Goal: Task Accomplishment & Management: Use online tool/utility

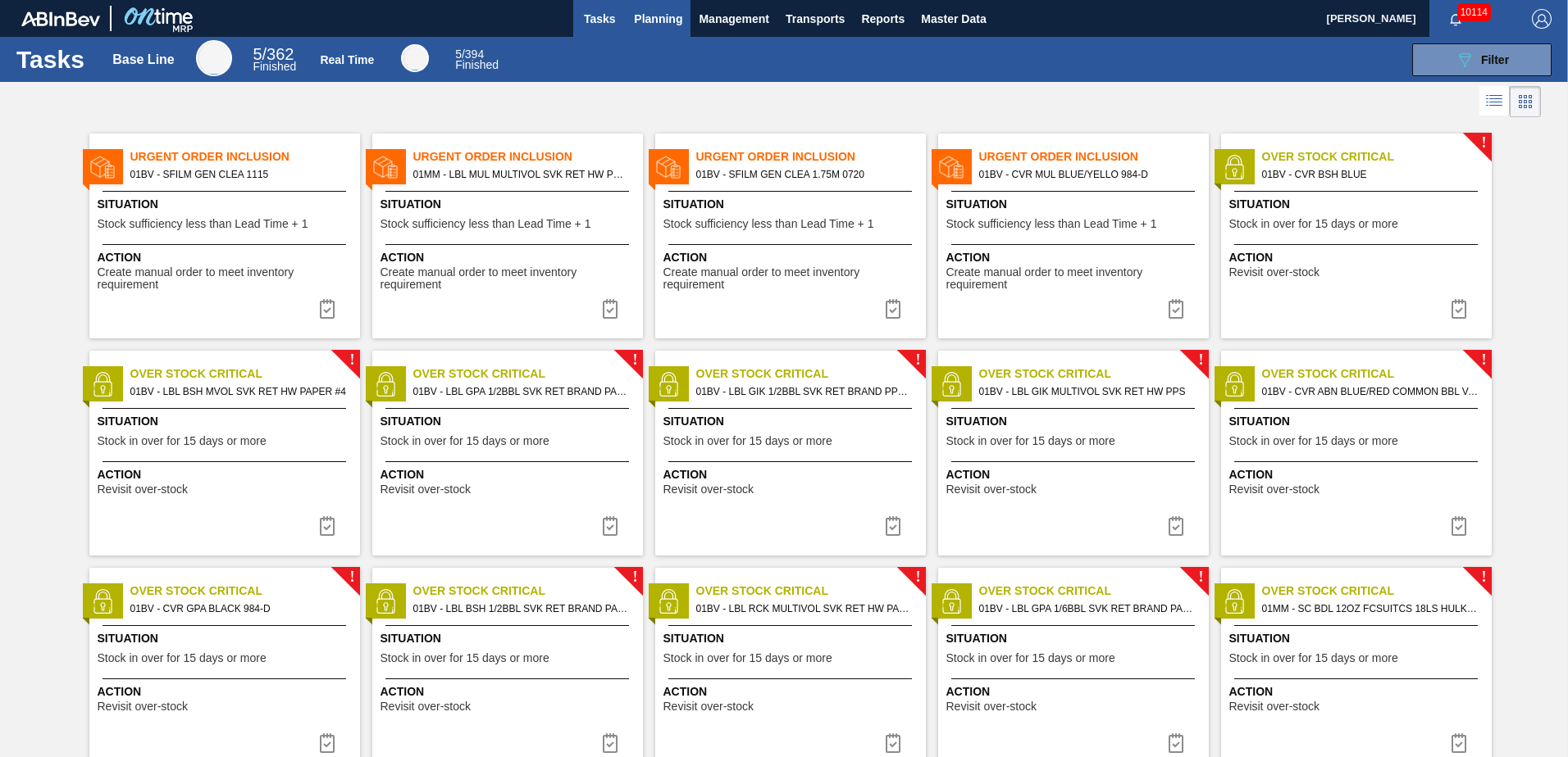
click at [653, 17] on span "Planning" at bounding box center [658, 19] width 48 height 20
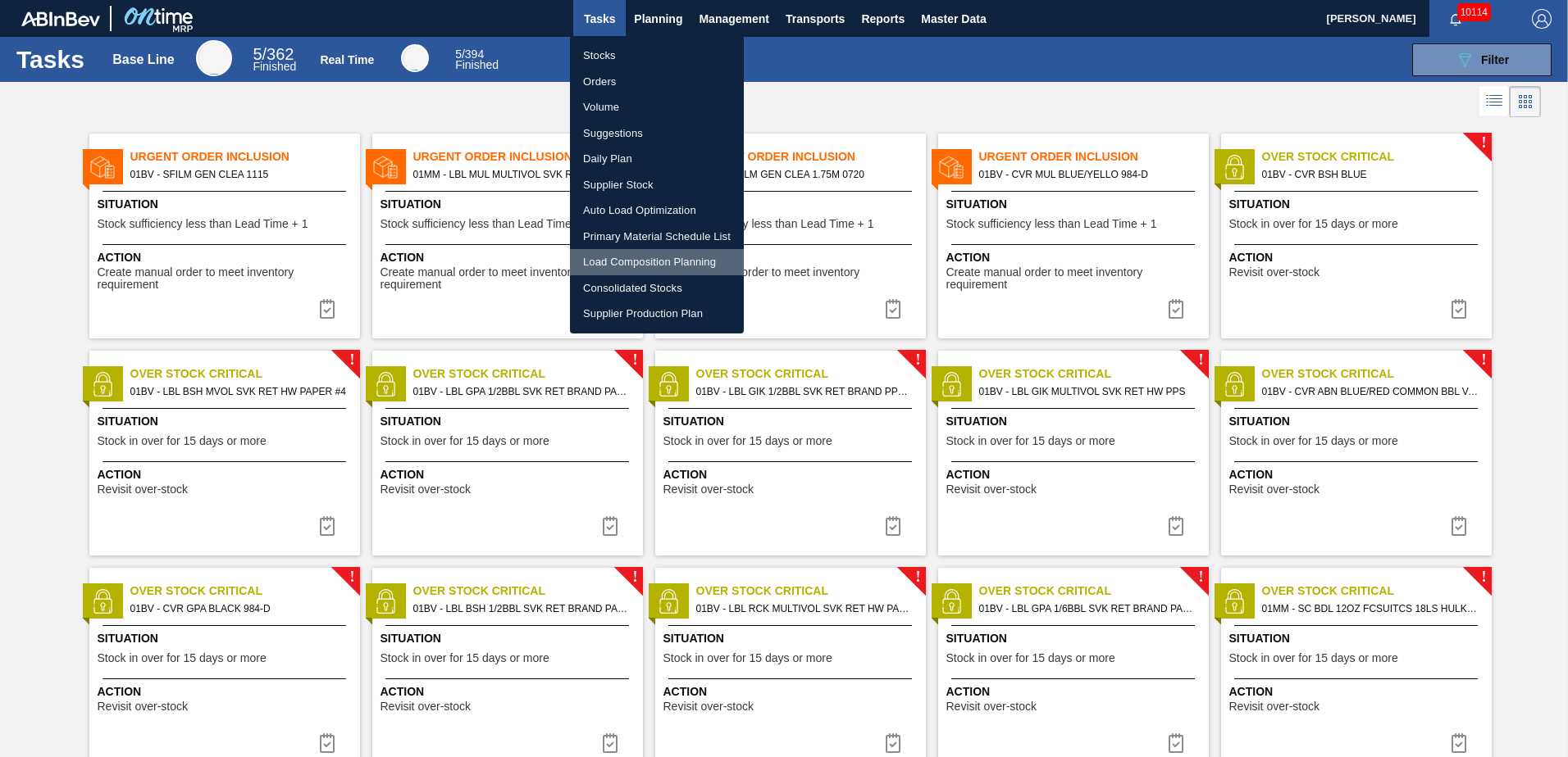
click at [630, 257] on li "Load Composition Planning" at bounding box center [656, 262] width 174 height 26
checkbox input "true"
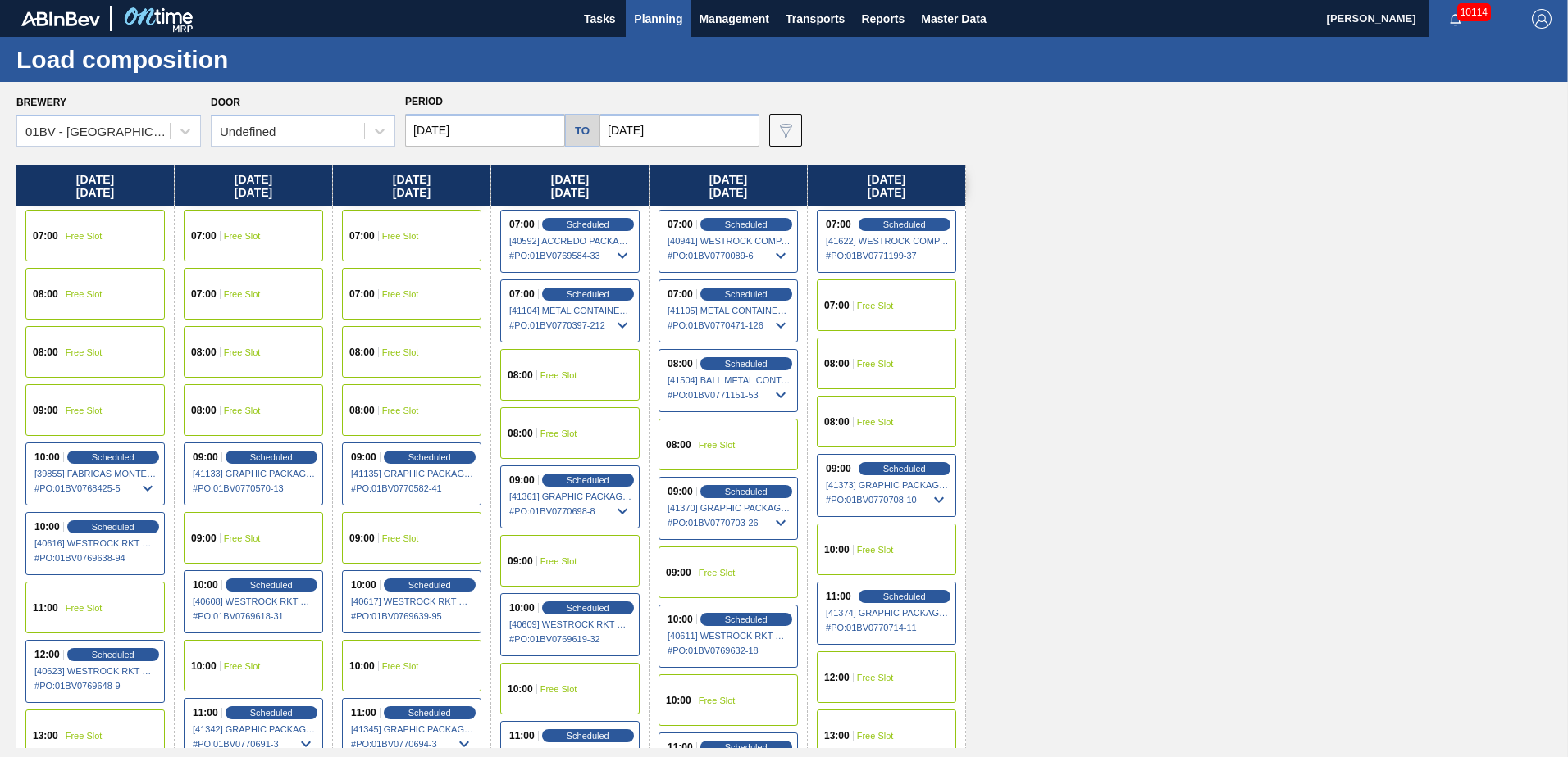
click at [678, 124] on input "[DATE]" at bounding box center [679, 130] width 160 height 33
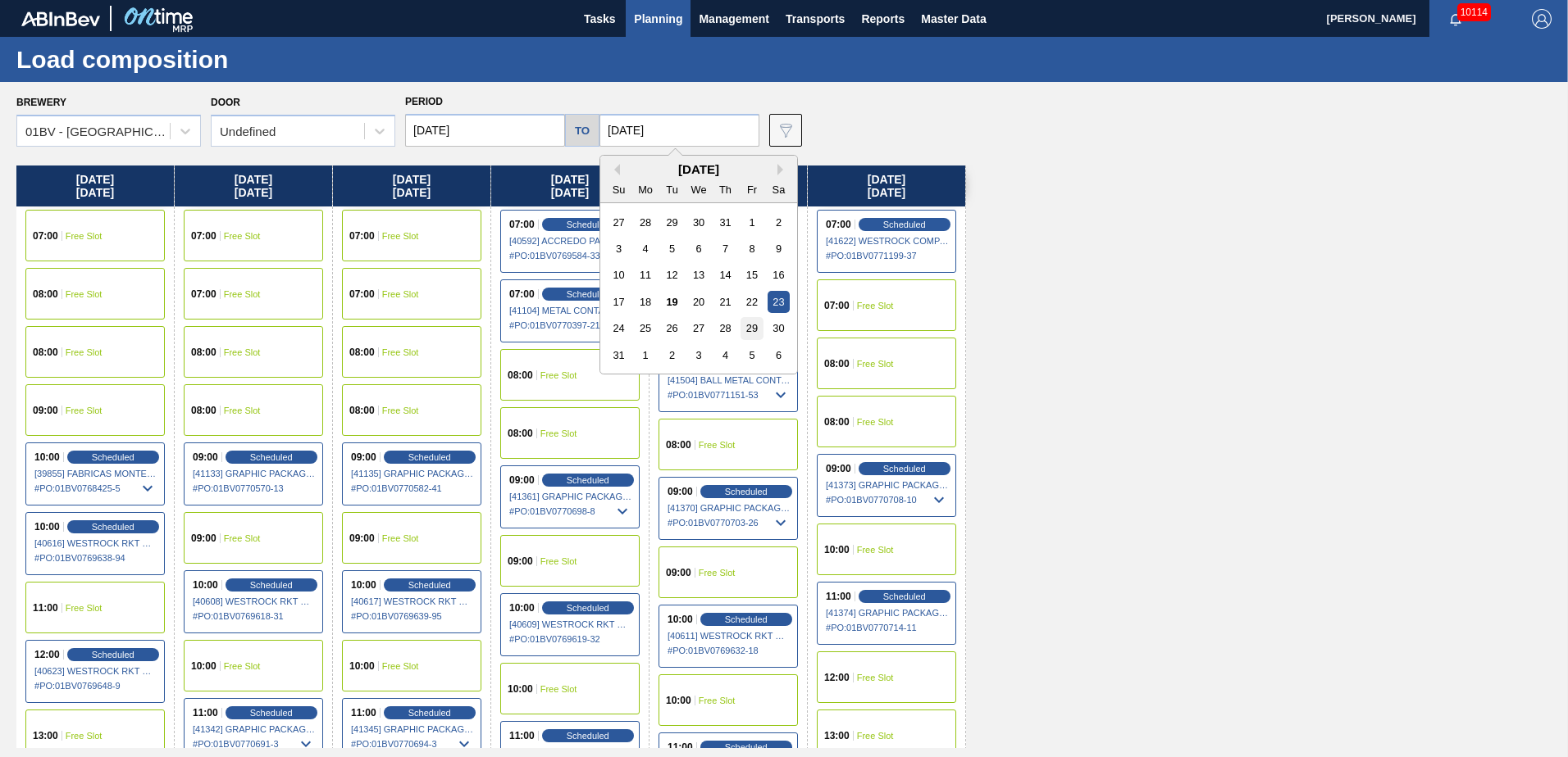
click at [748, 330] on div "29" at bounding box center [751, 328] width 22 height 22
type input "[DATE]"
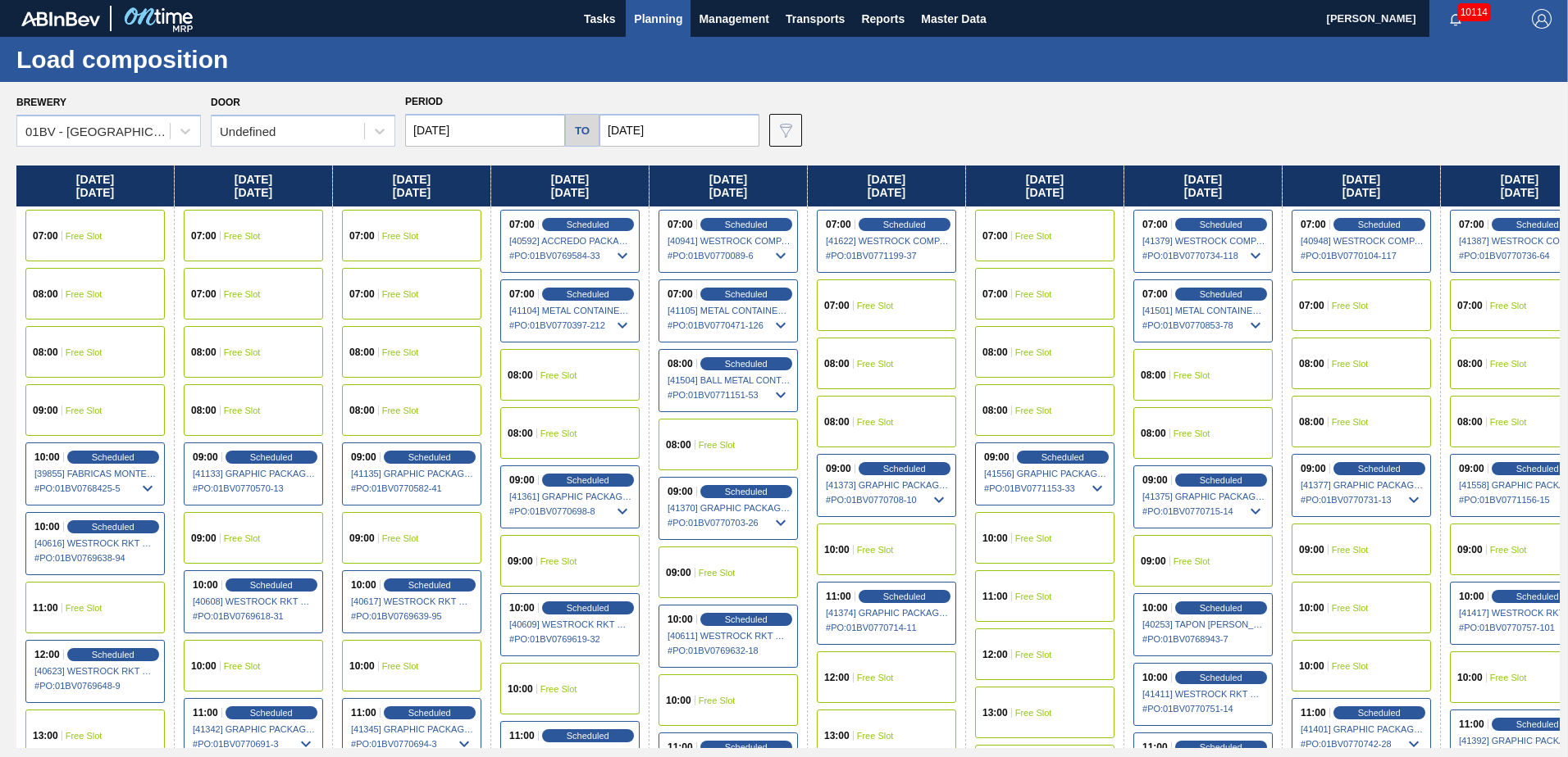
click at [477, 130] on input "[DATE]" at bounding box center [485, 130] width 160 height 33
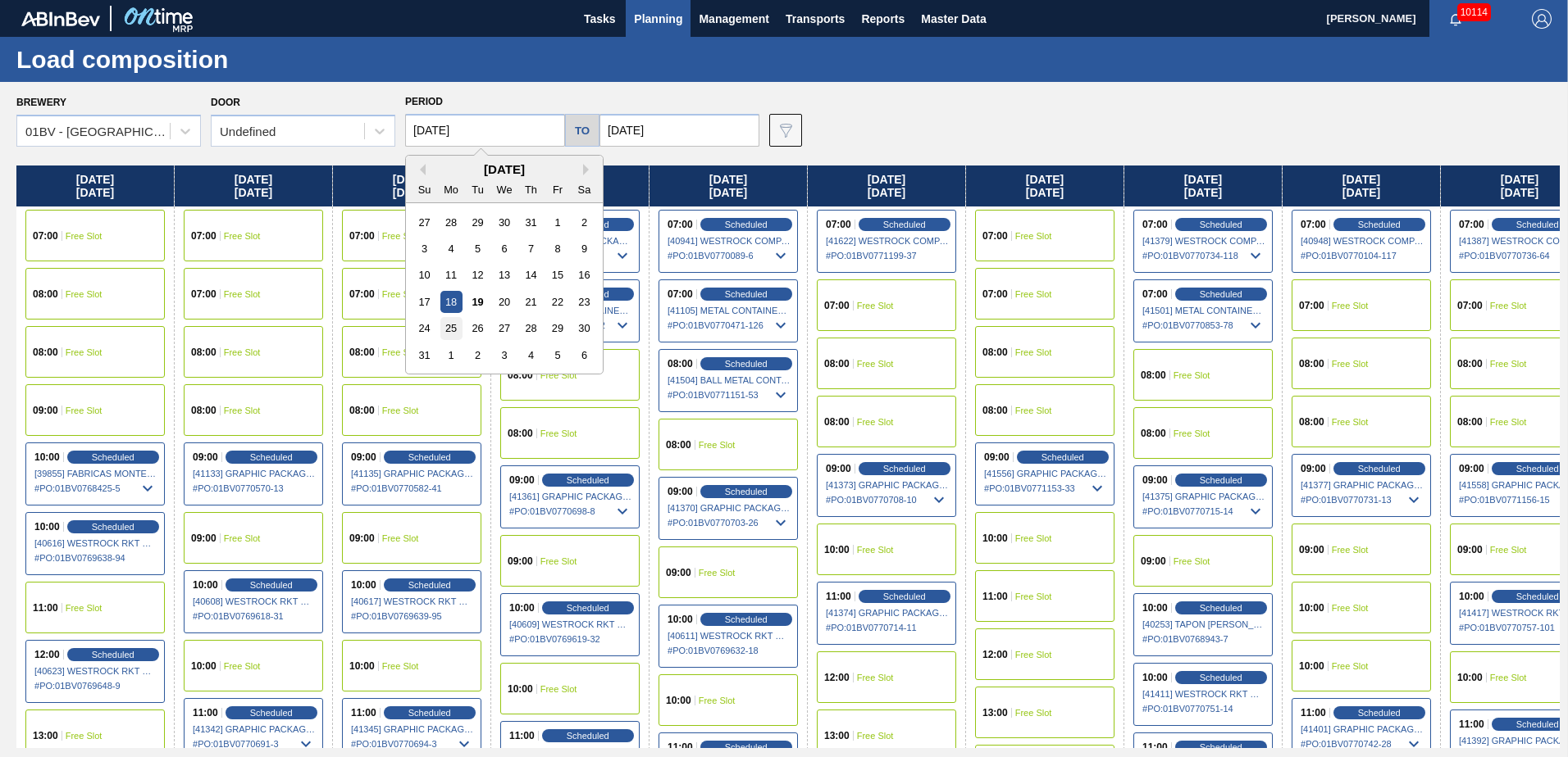
click at [452, 329] on div "25" at bounding box center [451, 328] width 22 height 22
type input "[DATE]"
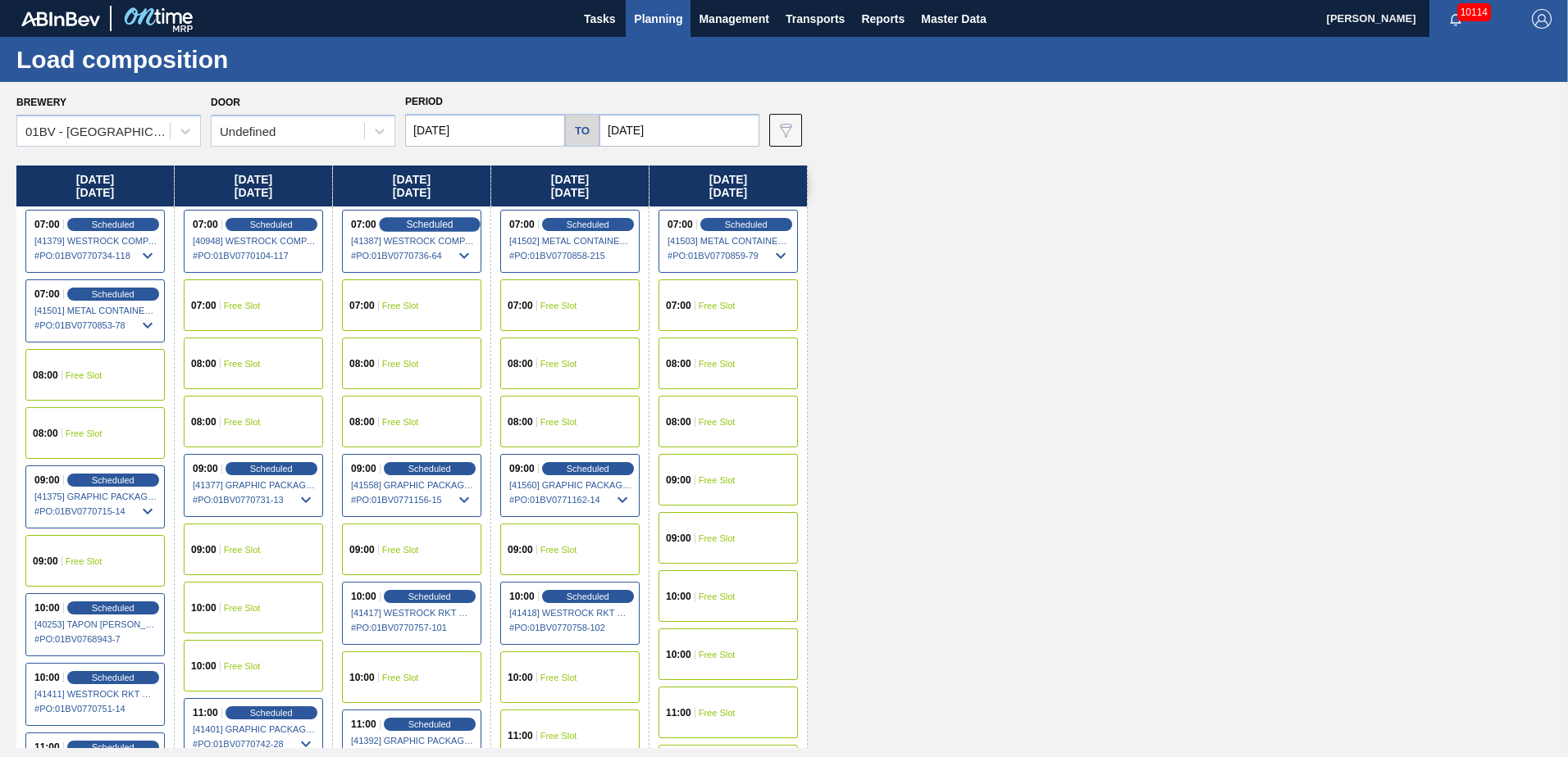
click at [416, 226] on span "Scheduled" at bounding box center [430, 224] width 46 height 11
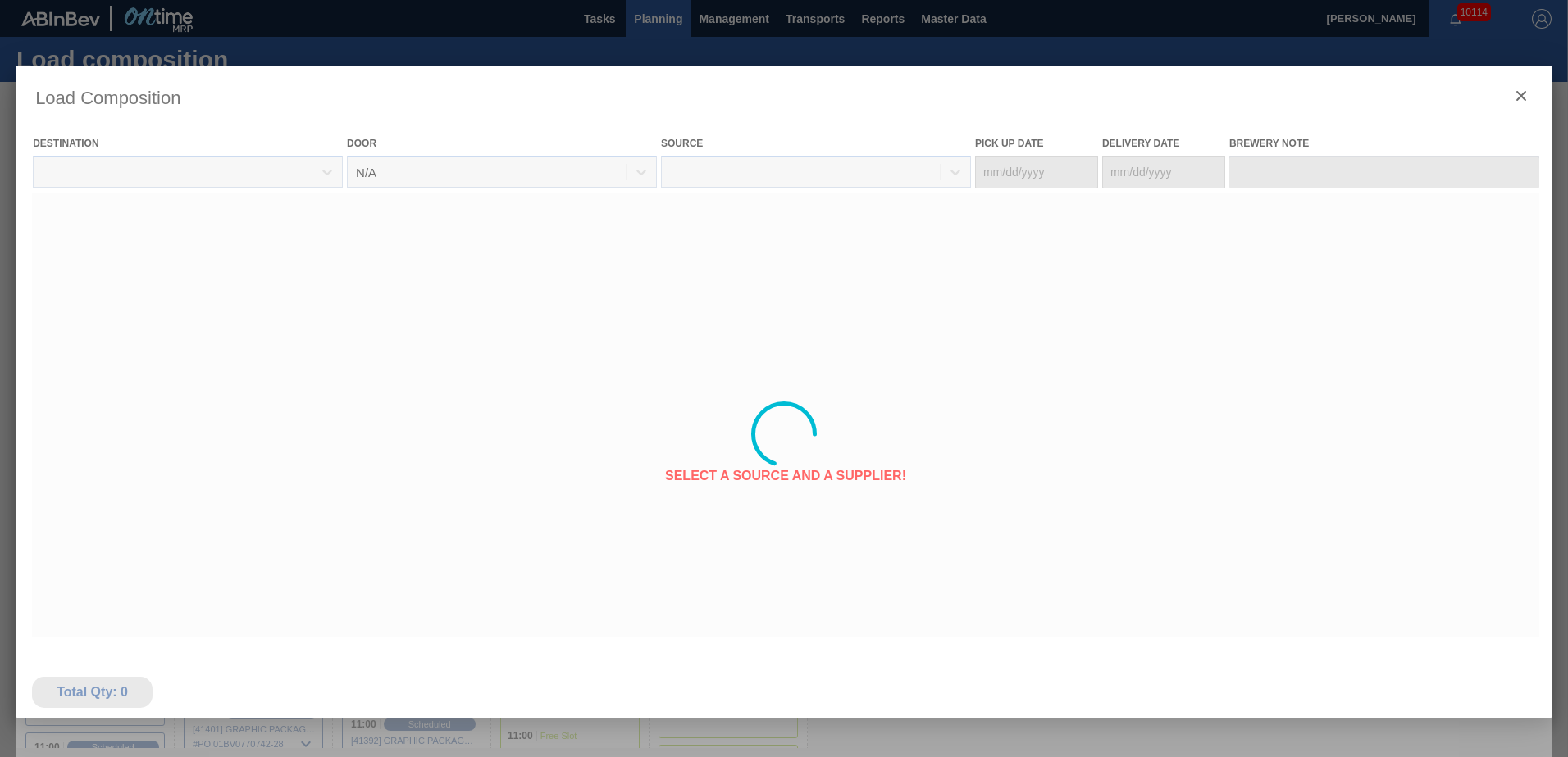
type Date "[DATE]"
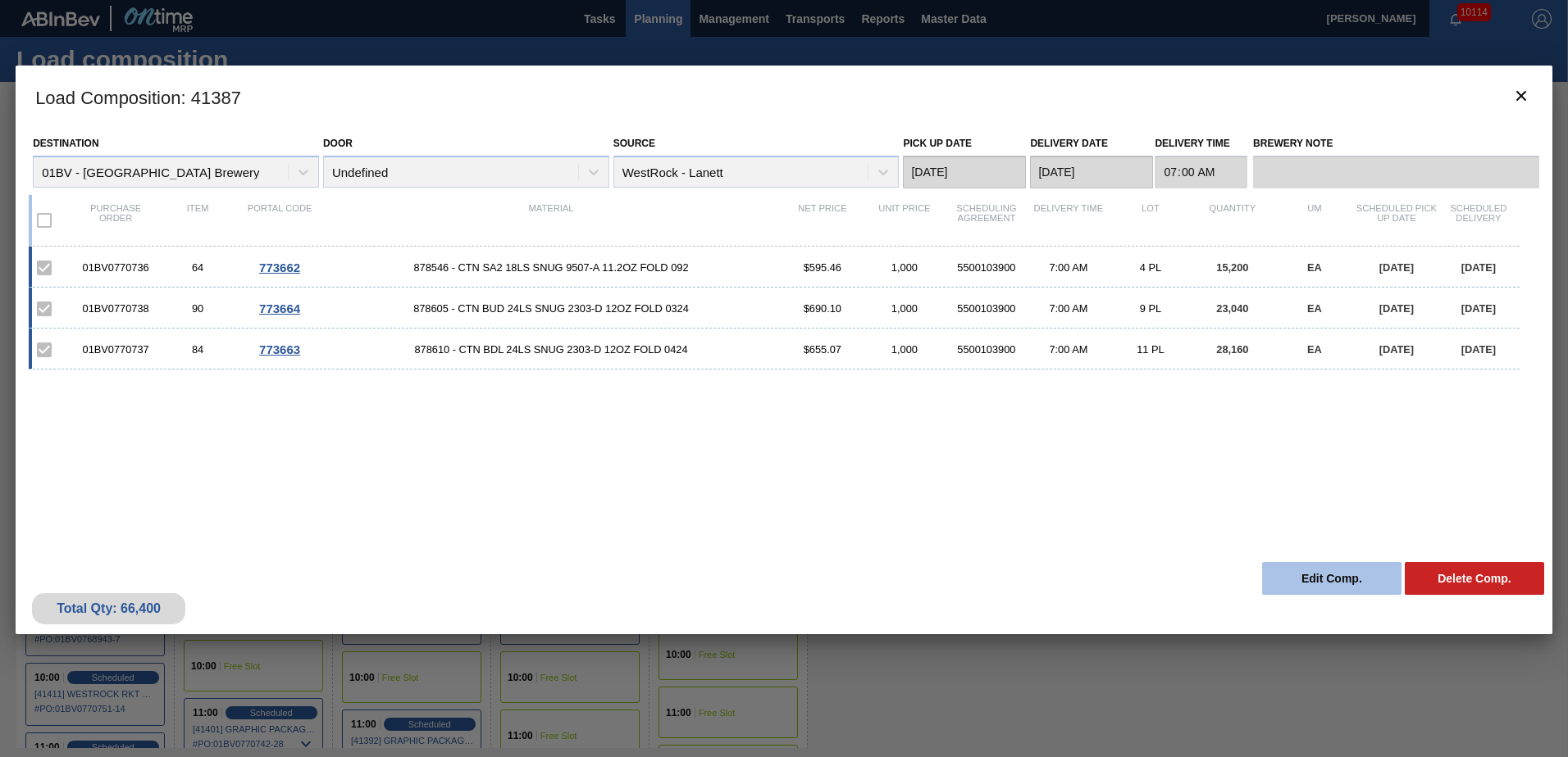
click at [1300, 576] on button "Edit Comp." at bounding box center [1331, 578] width 139 height 33
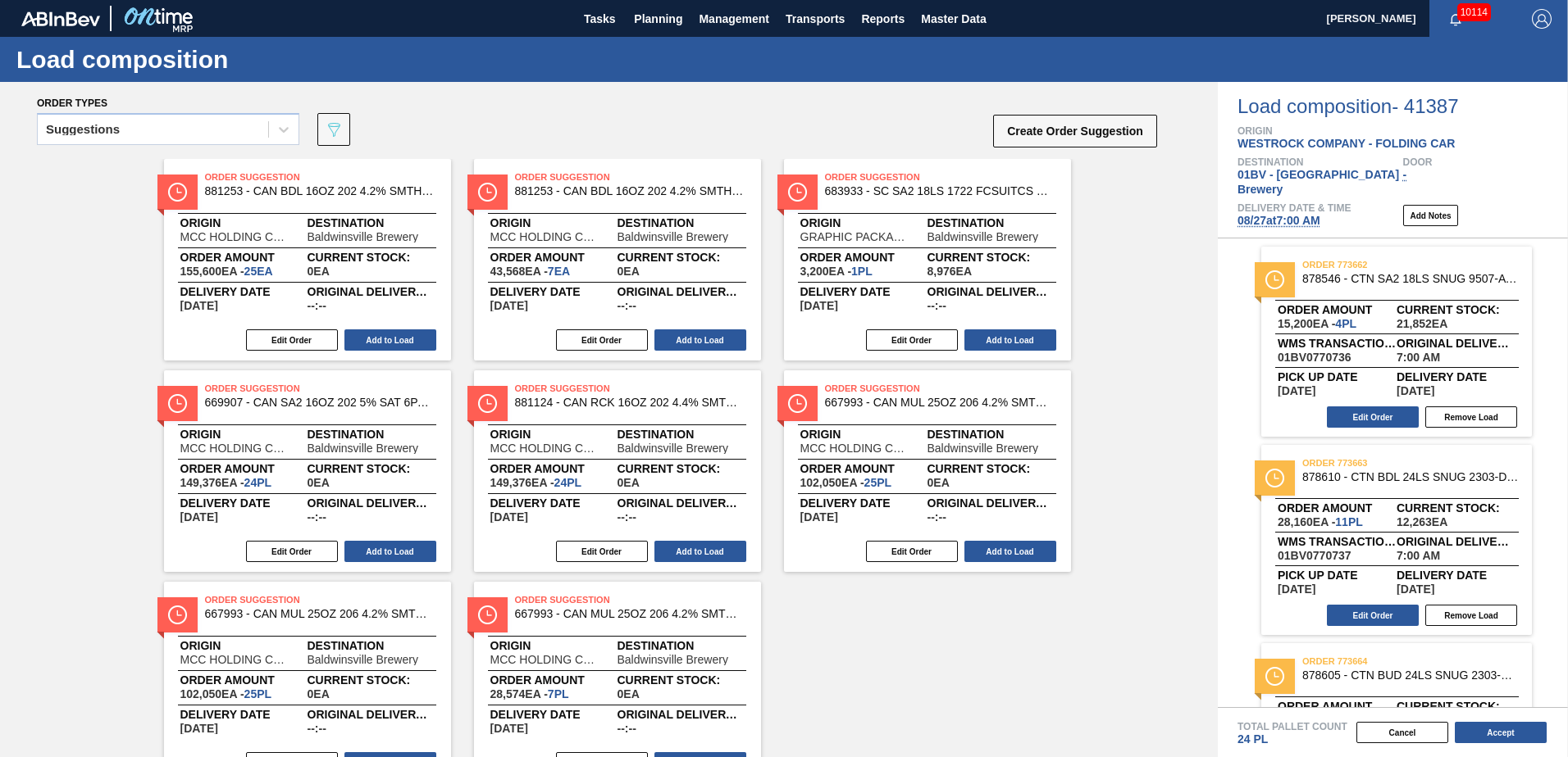
click at [1273, 214] on span "[DATE] 7:00 AM" at bounding box center [1279, 220] width 83 height 13
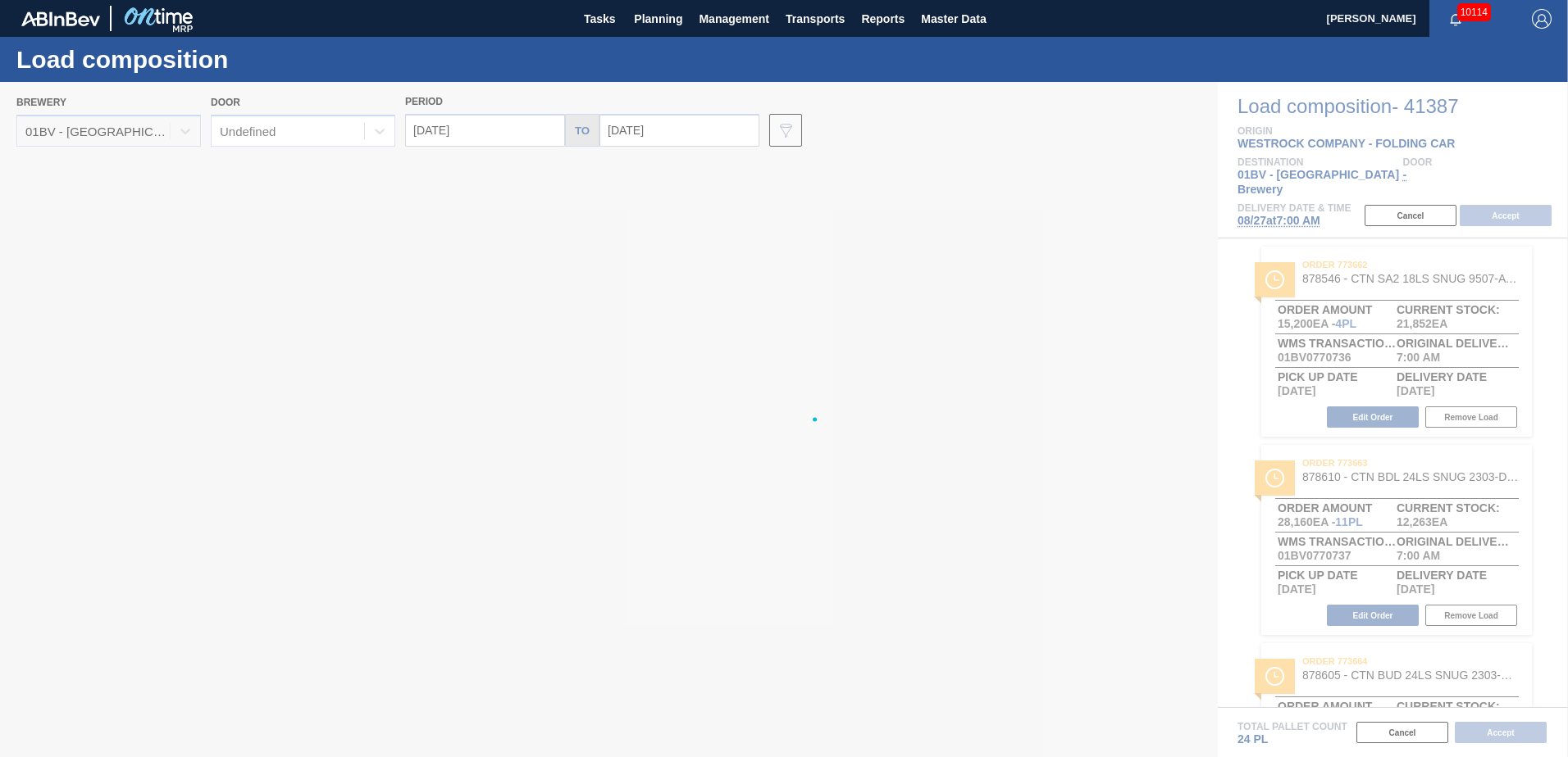
type input "[DATE]"
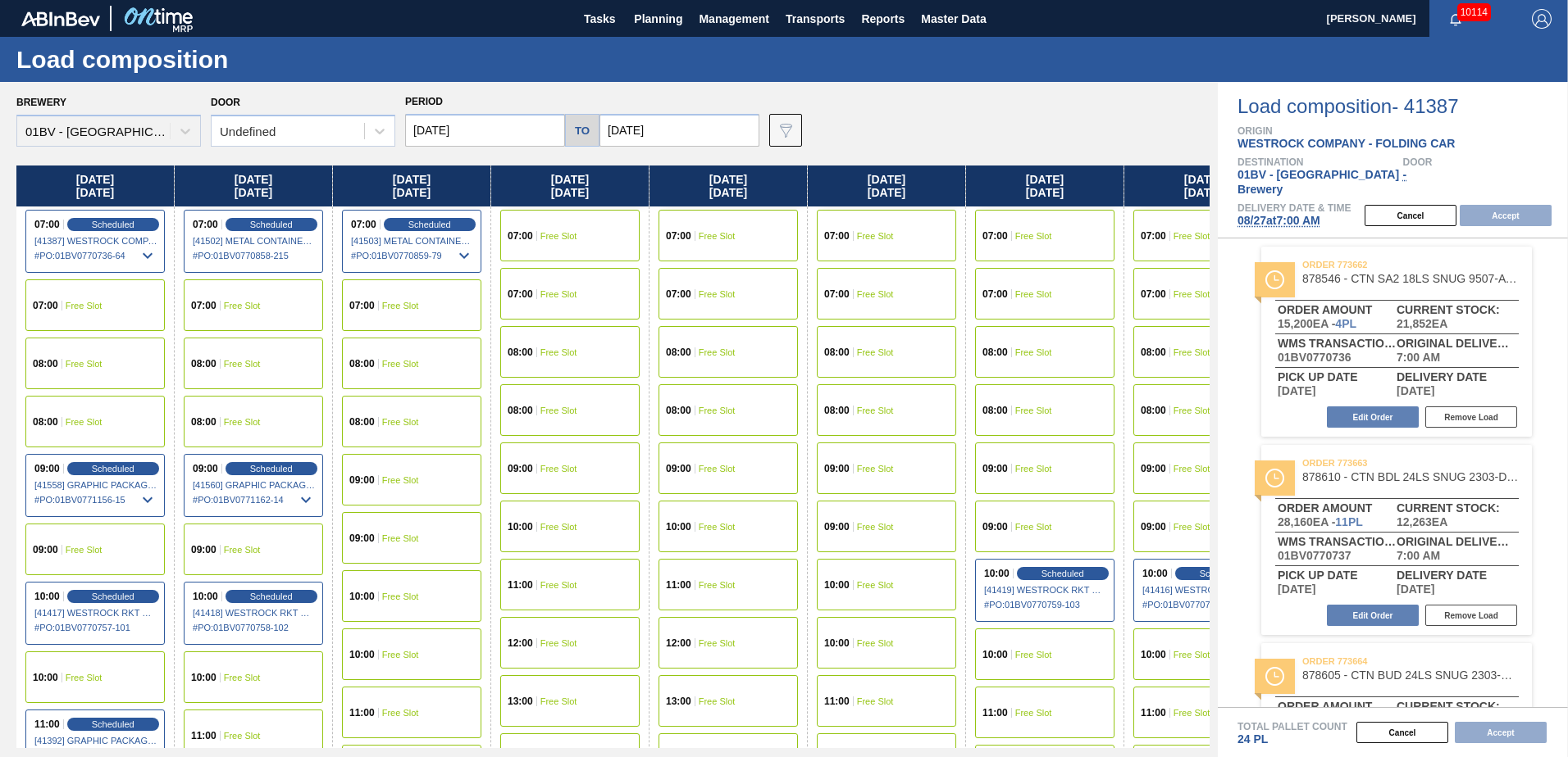
click at [489, 142] on input "[DATE]" at bounding box center [485, 130] width 160 height 33
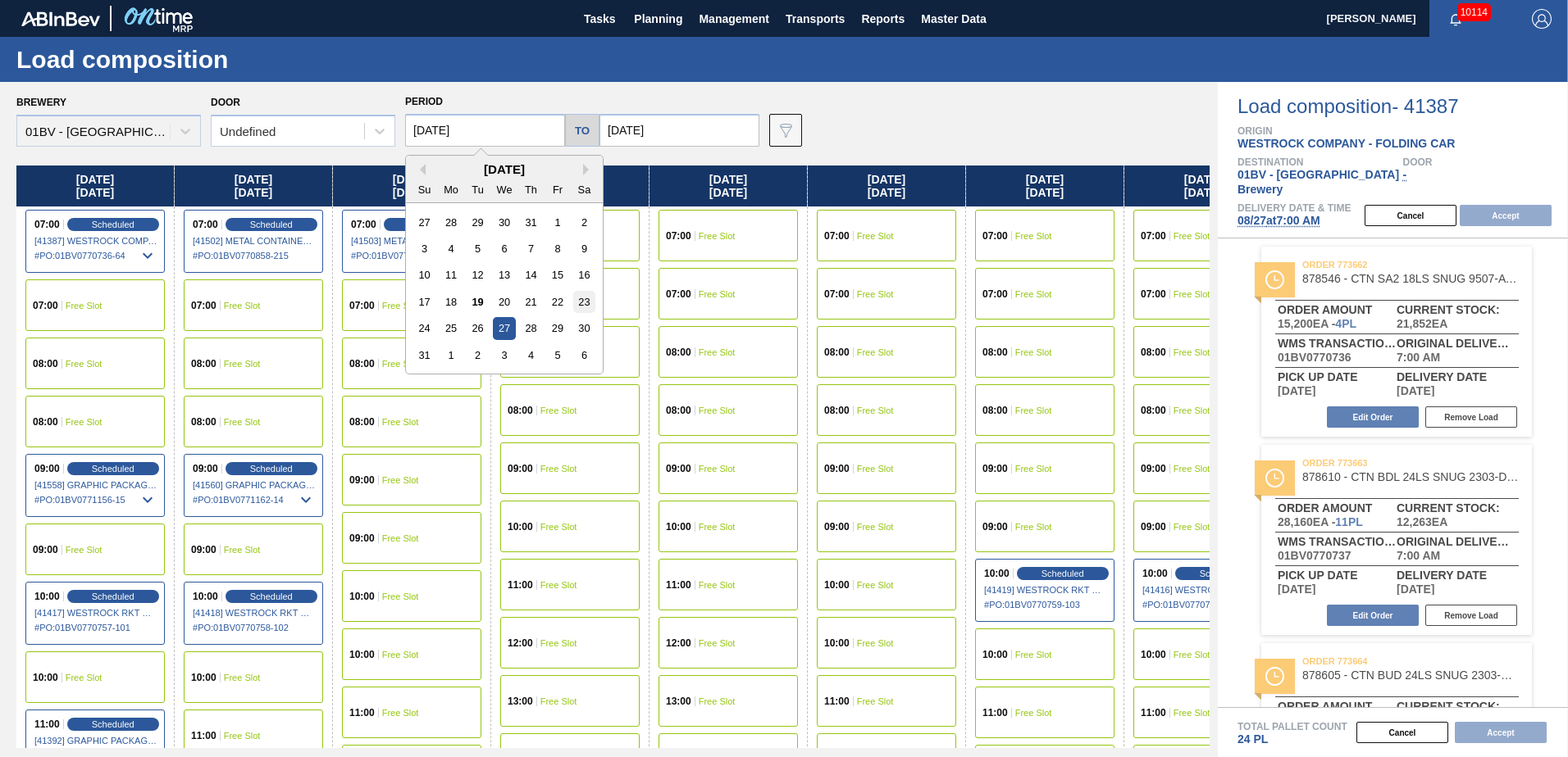
click at [584, 298] on div "23" at bounding box center [584, 302] width 22 height 22
type input "[DATE]"
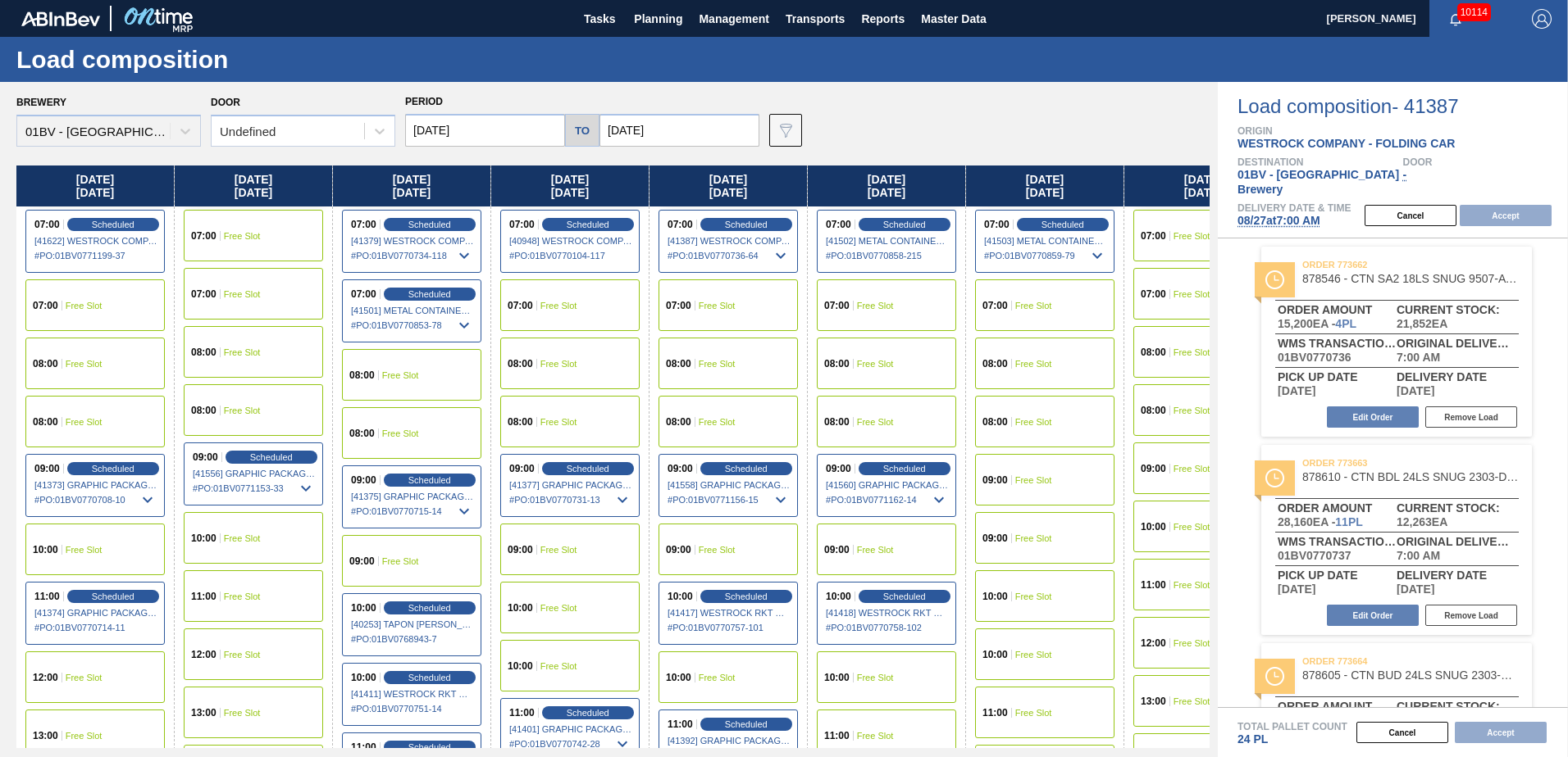
click at [684, 130] on input "[DATE]" at bounding box center [679, 130] width 160 height 33
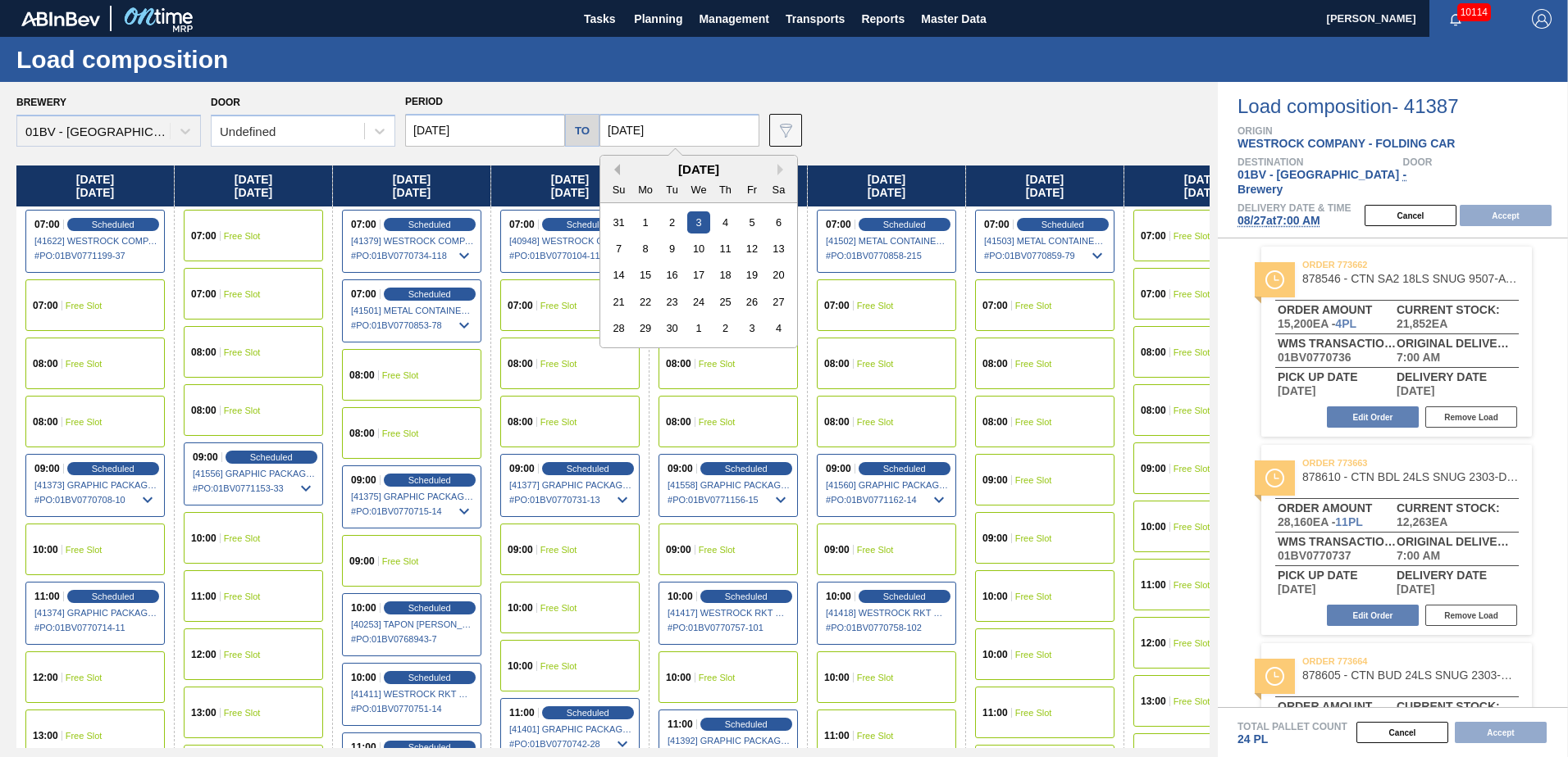
click at [612, 169] on button "Previous Month" at bounding box center [613, 170] width 12 height 12
click at [748, 329] on div "29" at bounding box center [751, 328] width 22 height 22
type input "[DATE]"
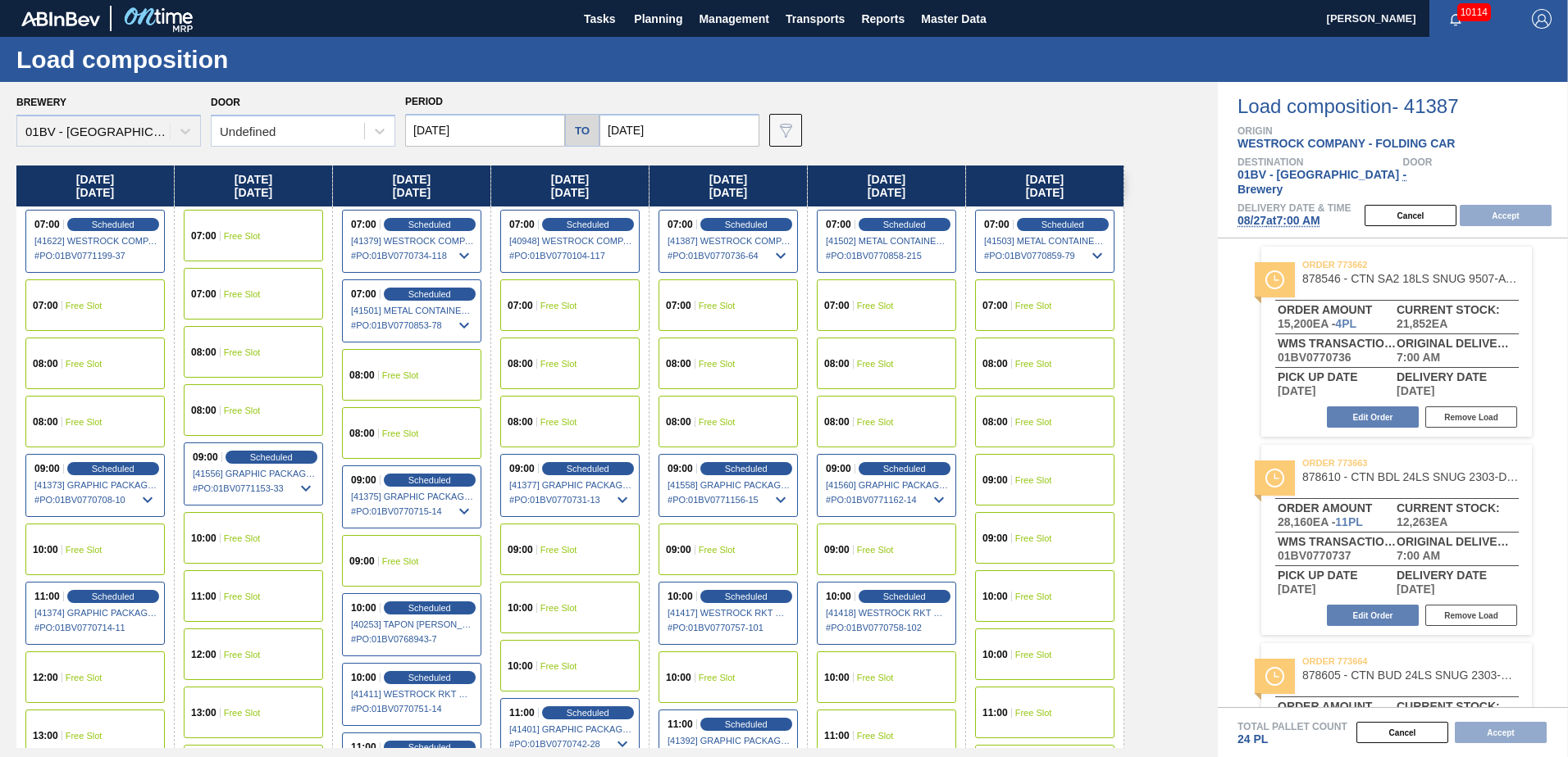
click at [76, 540] on div "10:00 Free Slot" at bounding box center [95, 550] width 139 height 52
click at [1495, 205] on button "Accept" at bounding box center [1505, 216] width 92 height 21
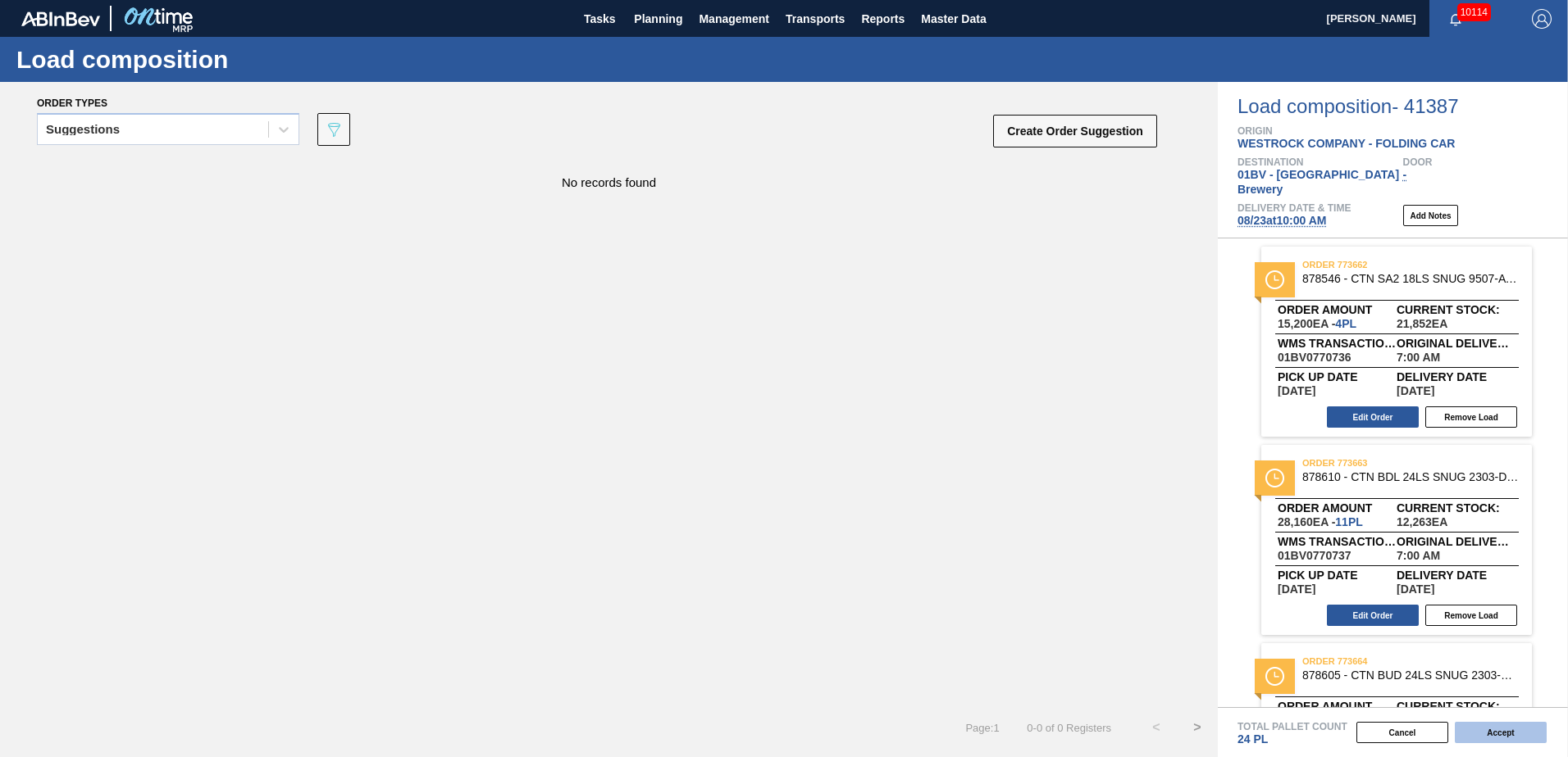
click at [1481, 731] on button "Accept" at bounding box center [1500, 733] width 92 height 21
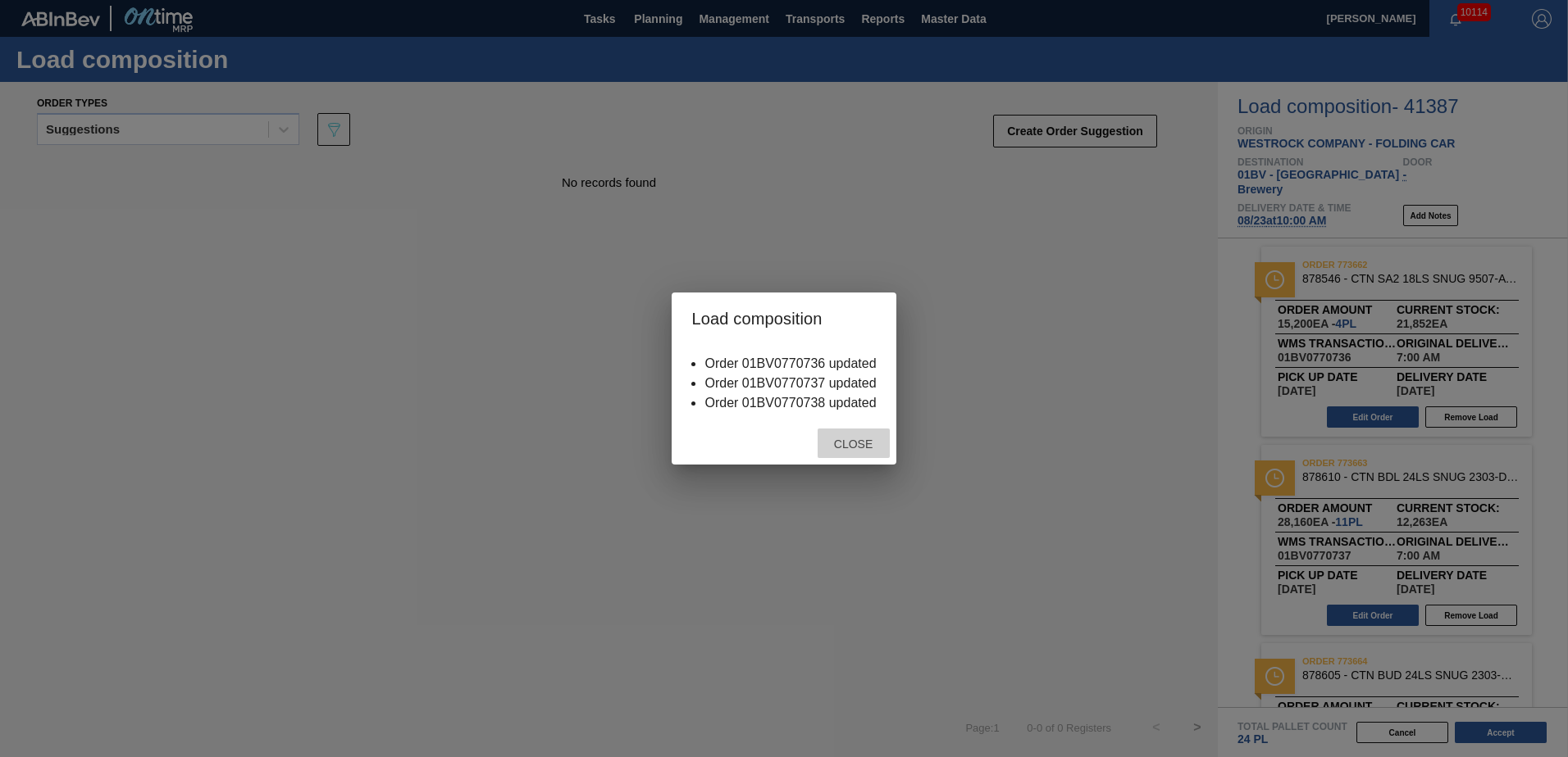
click at [851, 441] on span "Close" at bounding box center [853, 444] width 65 height 13
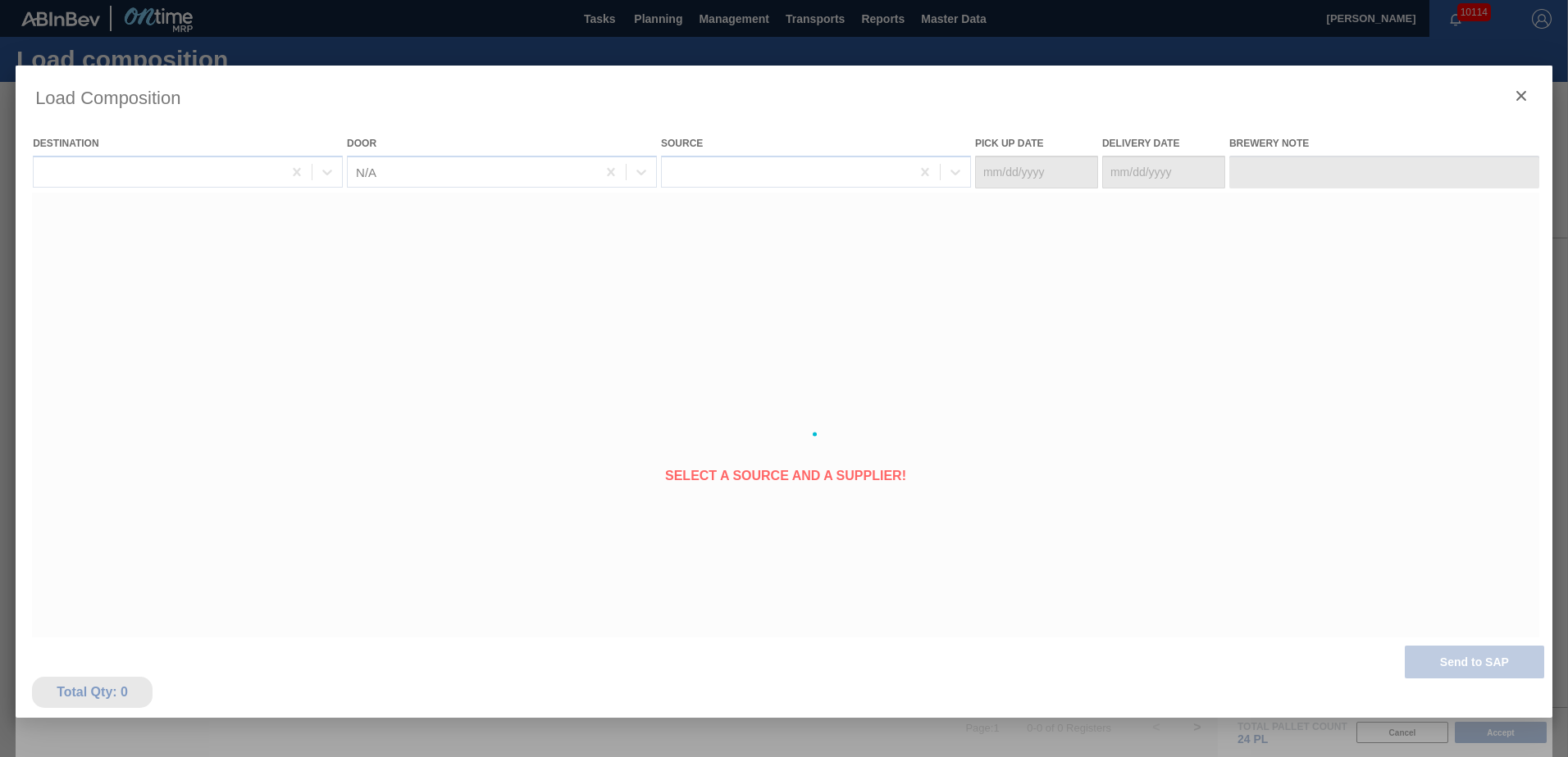
type Date "[DATE]"
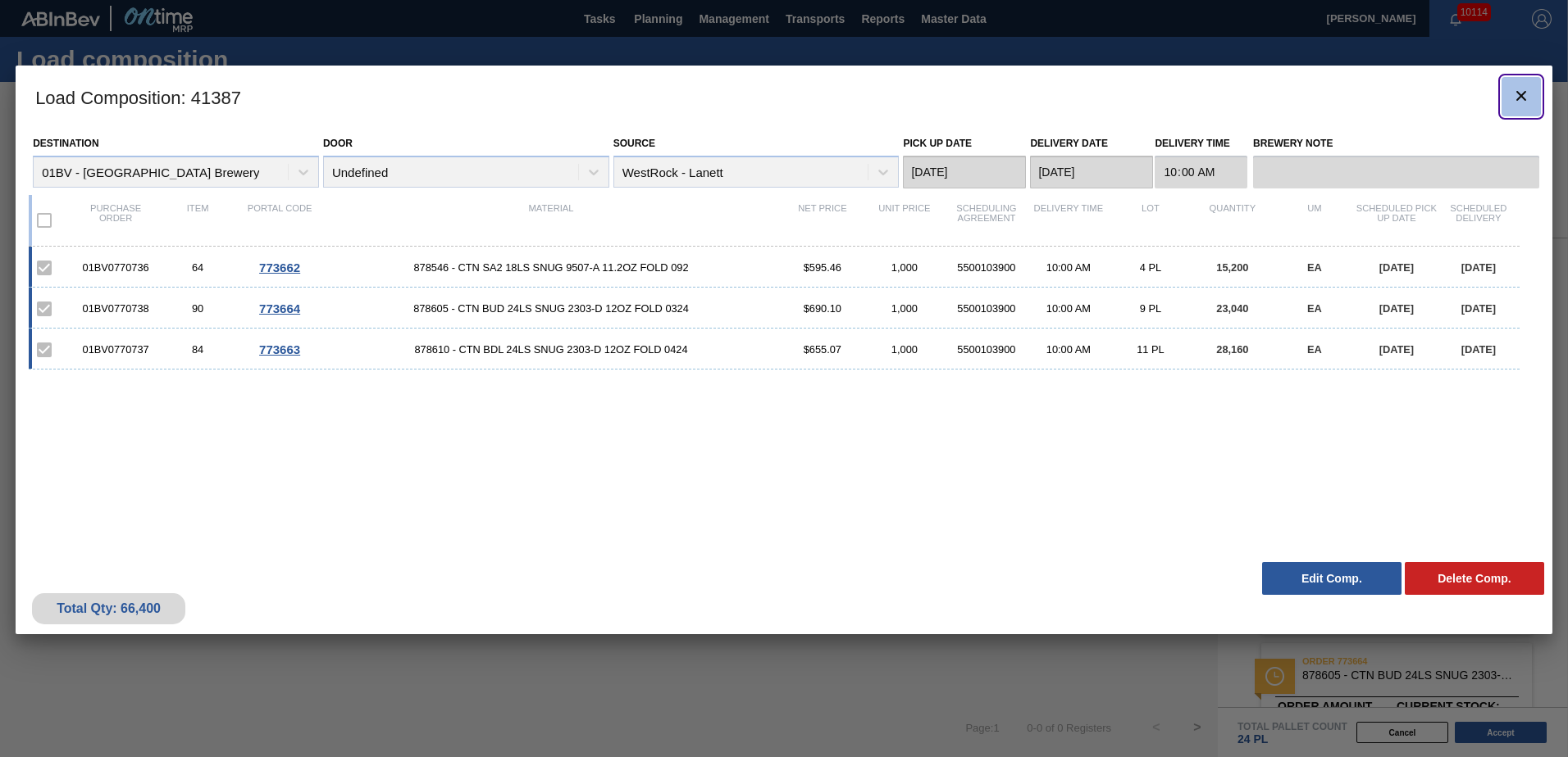
click at [1522, 91] on icon "botão de ícone" at bounding box center [1521, 96] width 20 height 20
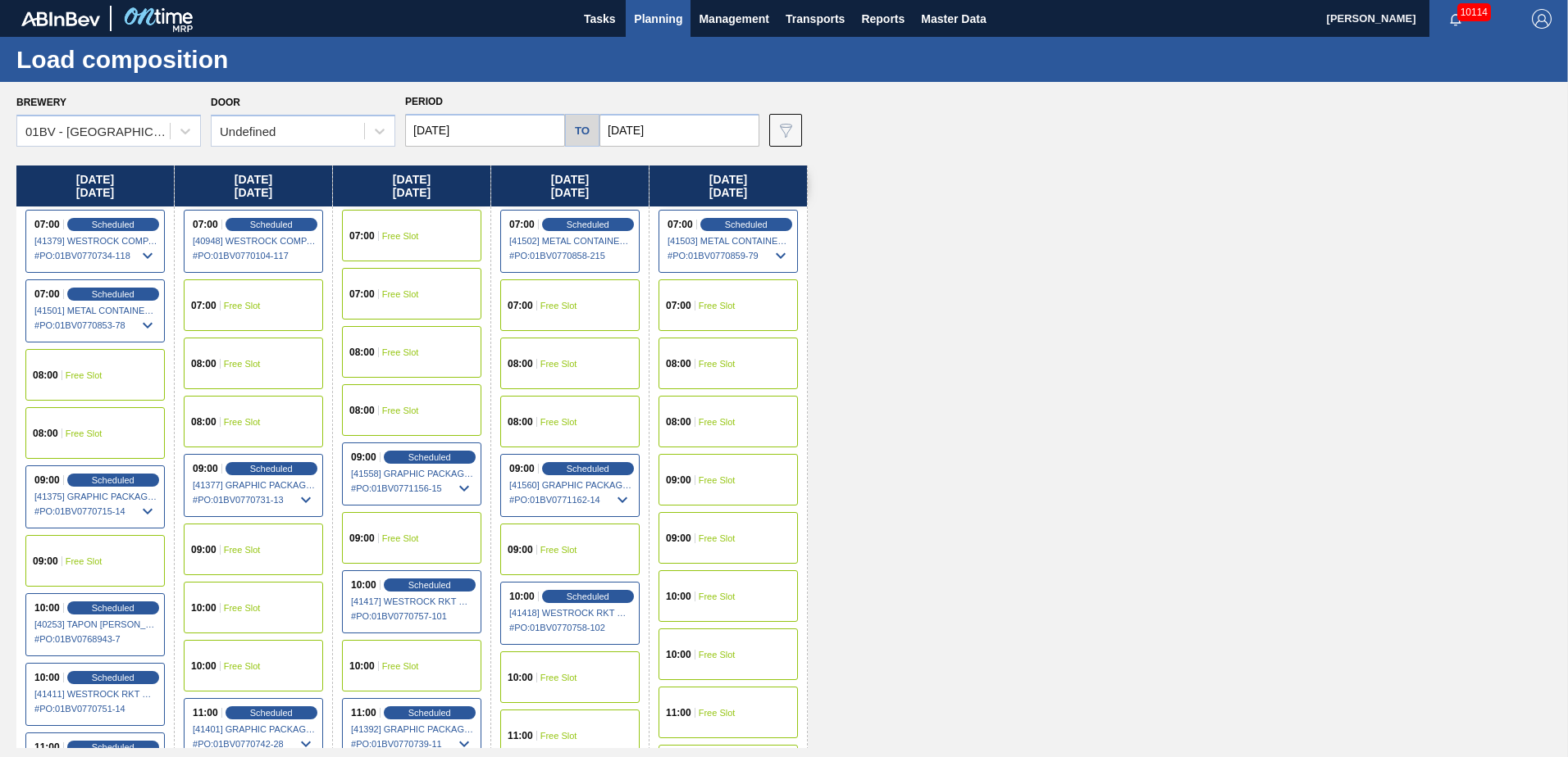
click at [1113, 584] on div "[DATE] 07:00 Scheduled [41379] WESTROCK COMPANY - FOLDING CAR - 0008219776 # PO…" at bounding box center [788, 456] width 1543 height 583
